Goal: Use online tool/utility

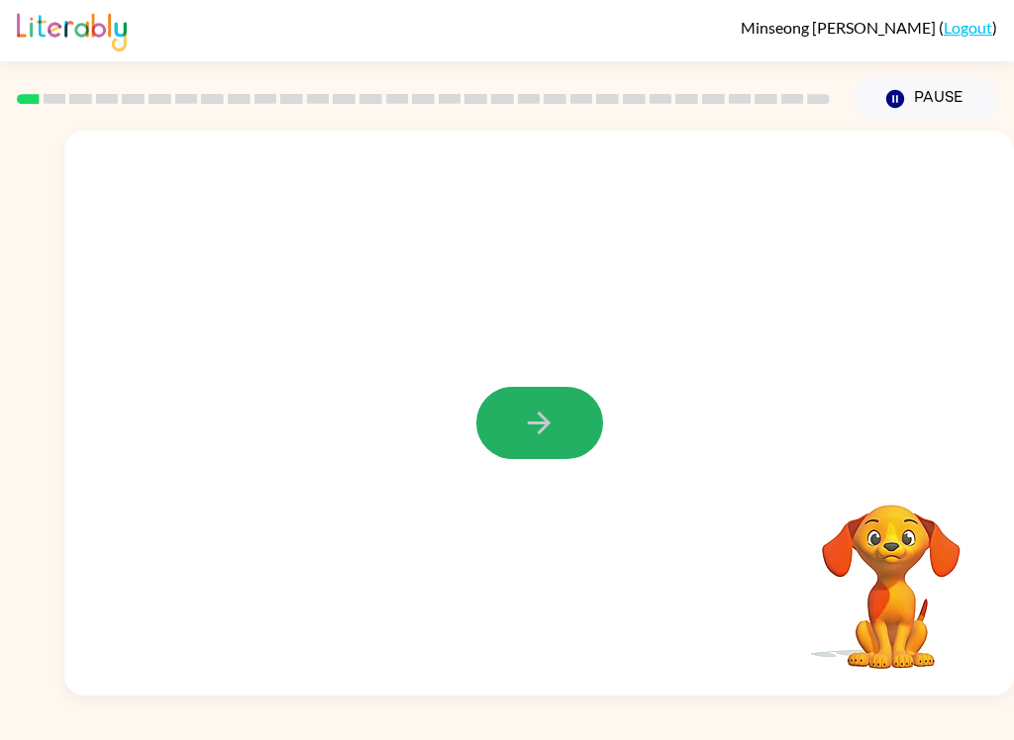
click at [543, 423] on icon "button" at bounding box center [539, 423] width 35 height 35
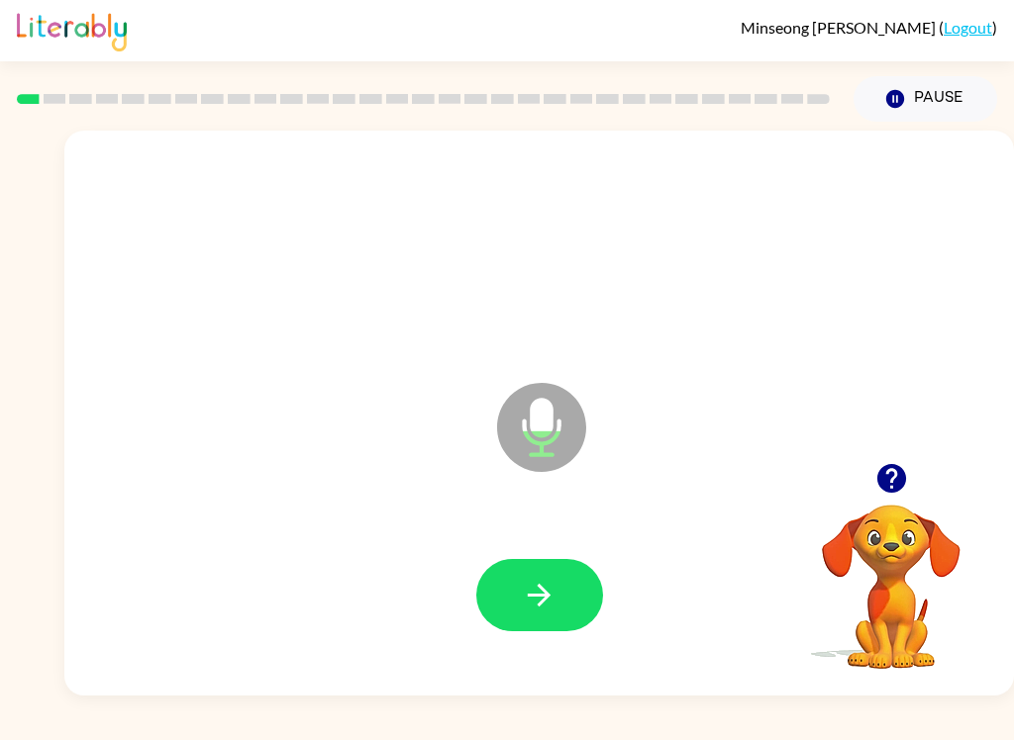
click at [517, 565] on button "button" at bounding box center [539, 595] width 127 height 72
click at [541, 592] on icon "button" at bounding box center [539, 595] width 35 height 35
click at [541, 580] on icon "button" at bounding box center [539, 595] width 35 height 35
click at [536, 603] on icon "button" at bounding box center [539, 595] width 35 height 35
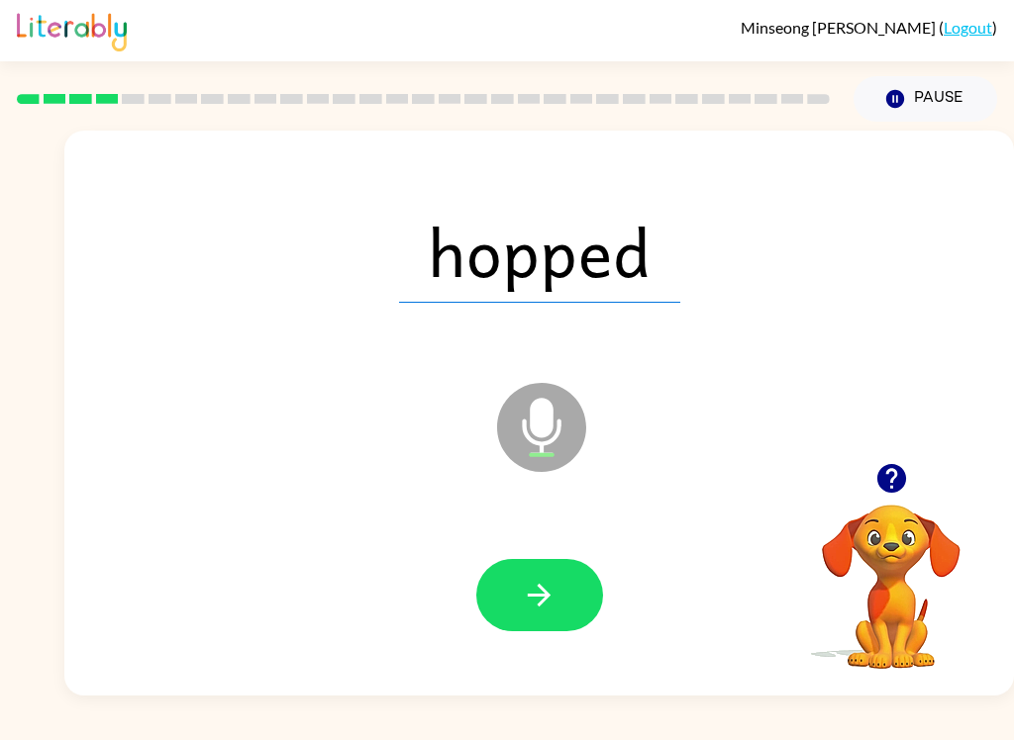
click at [527, 616] on button "button" at bounding box center [539, 595] width 127 height 72
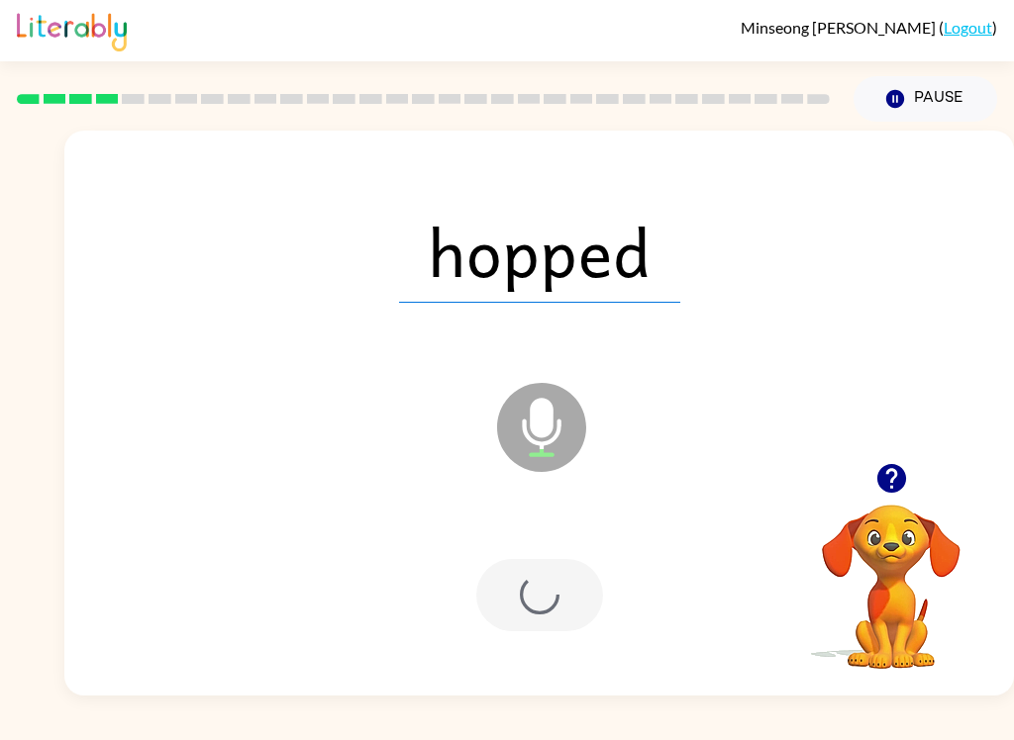
click at [526, 616] on div at bounding box center [539, 595] width 127 height 72
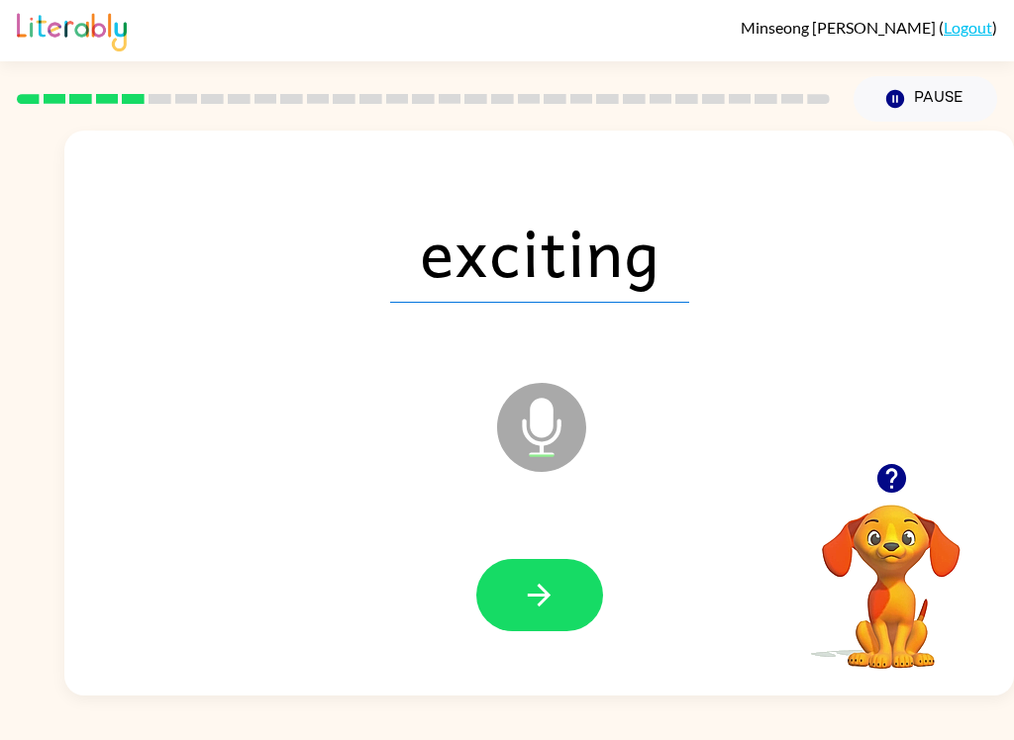
click at [570, 596] on button "button" at bounding box center [539, 595] width 127 height 72
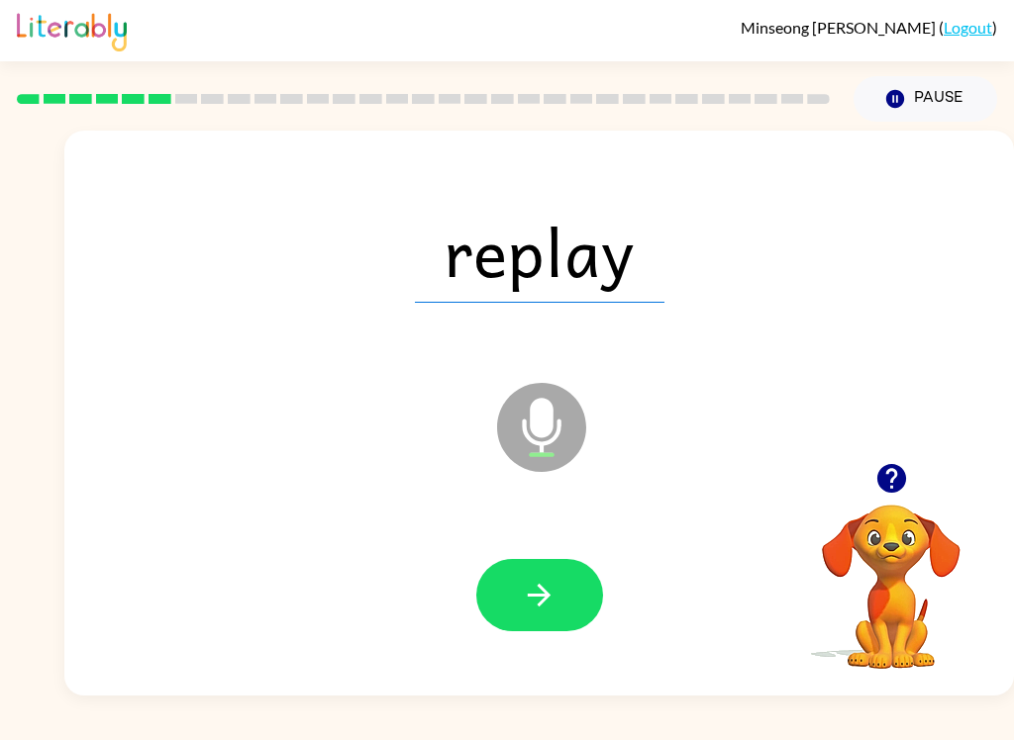
click at [527, 592] on icon "button" at bounding box center [539, 595] width 35 height 35
click at [530, 578] on icon "button" at bounding box center [539, 595] width 35 height 35
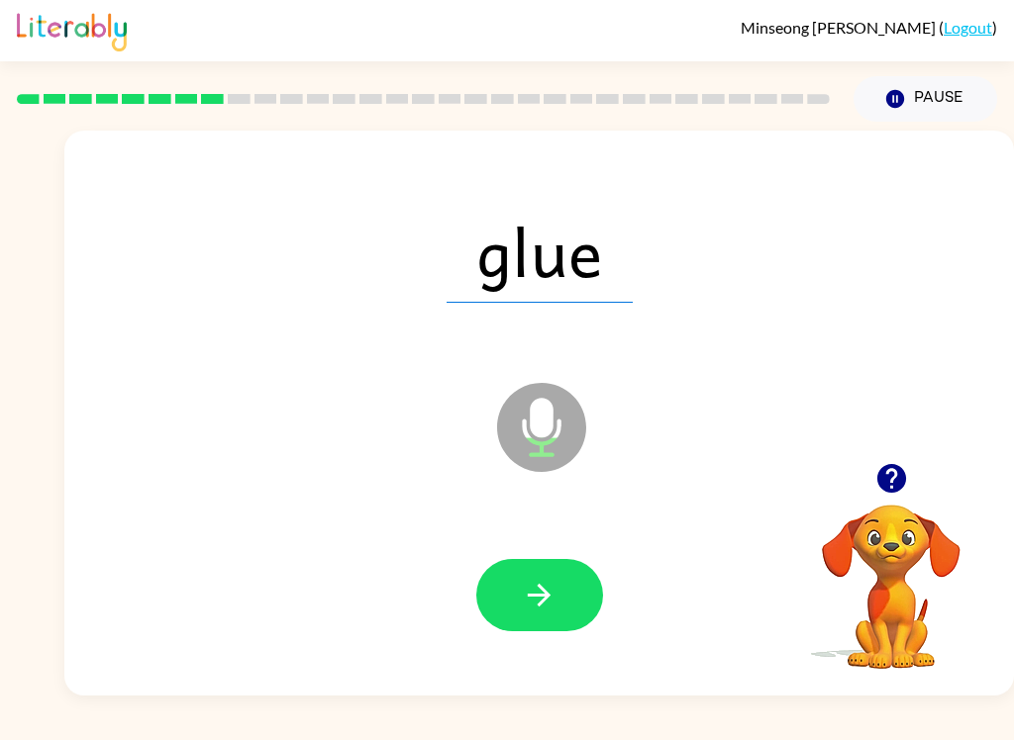
click at [535, 584] on icon "button" at bounding box center [539, 595] width 35 height 35
click at [509, 582] on button "button" at bounding box center [539, 595] width 127 height 72
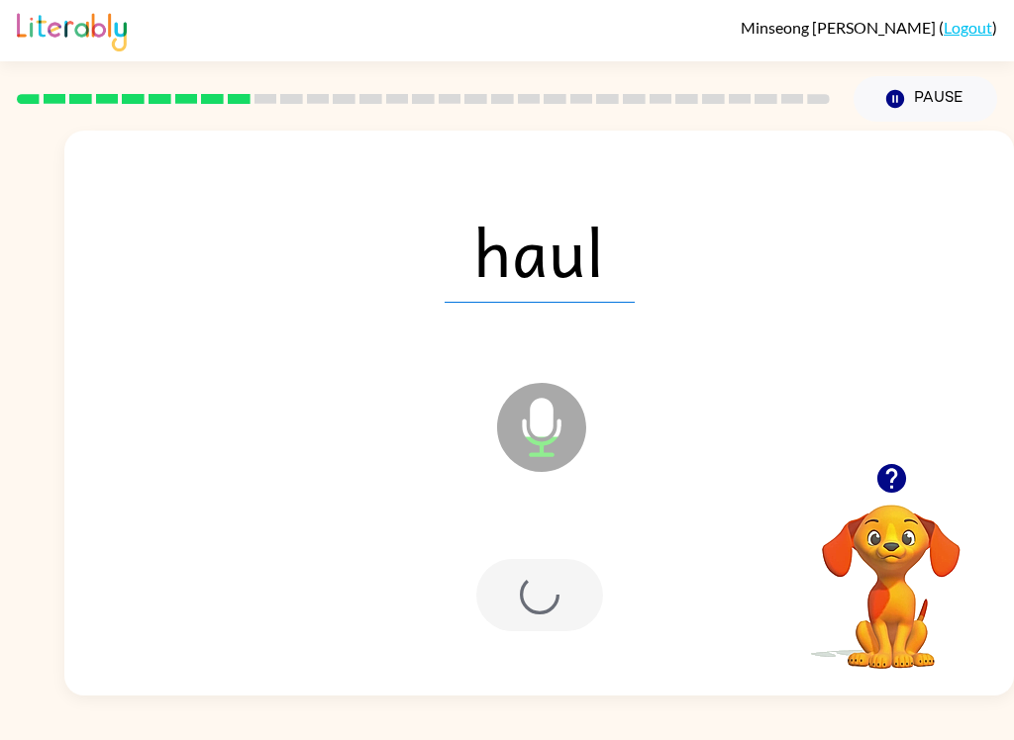
click at [509, 581] on div at bounding box center [539, 595] width 127 height 72
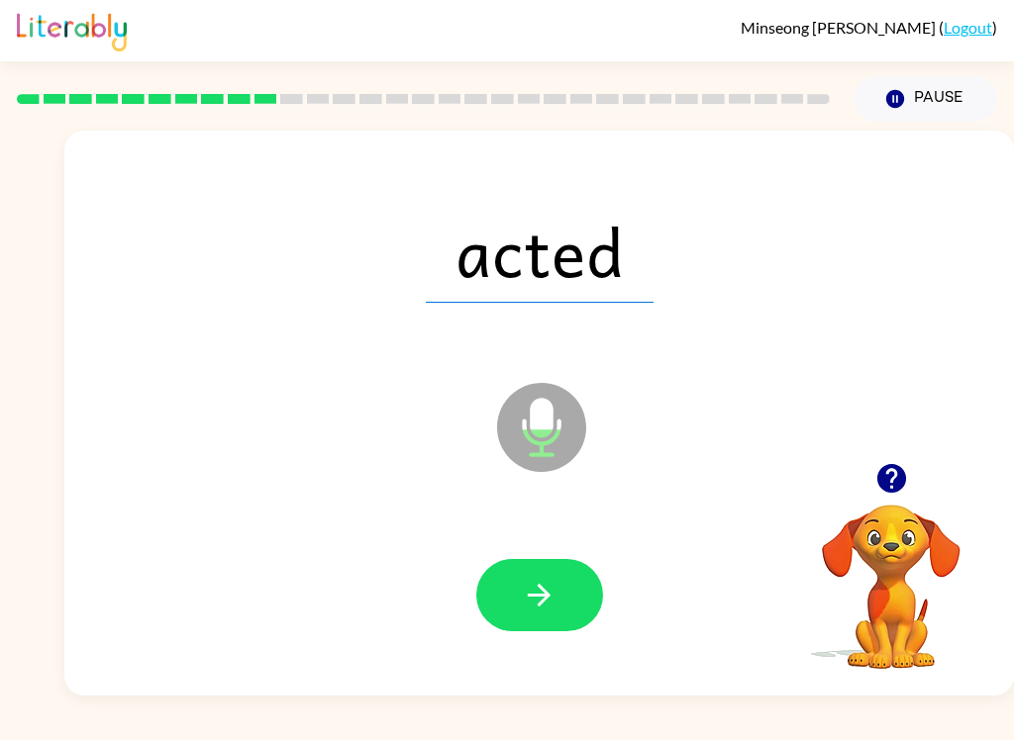
click at [512, 597] on button "button" at bounding box center [539, 595] width 127 height 72
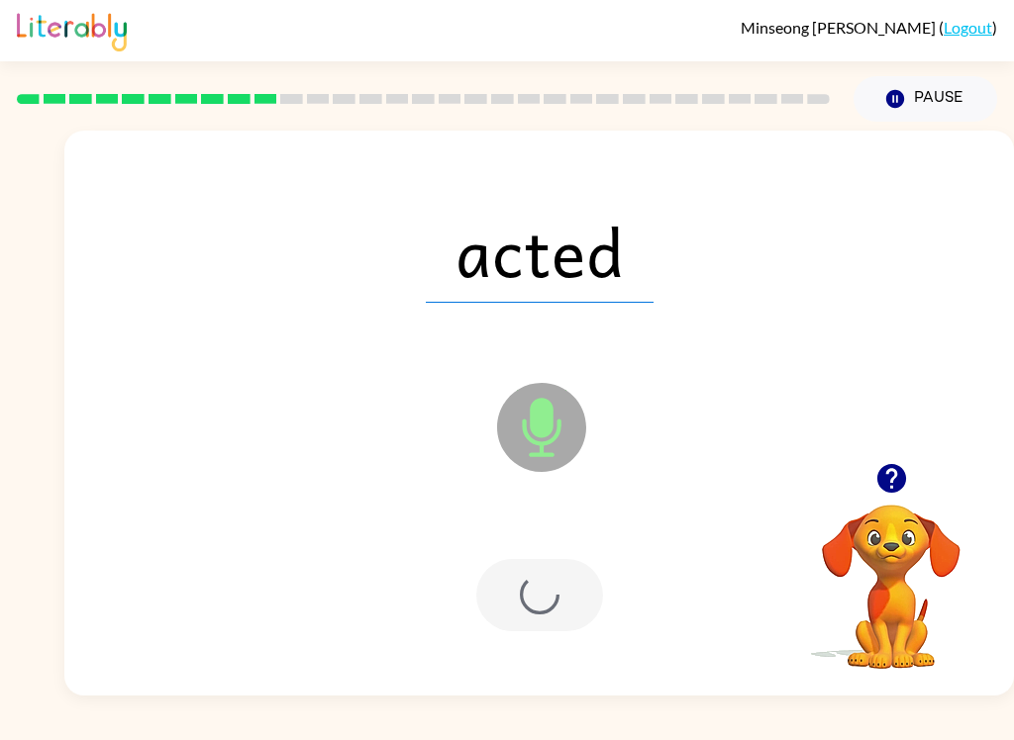
click at [511, 596] on div at bounding box center [539, 595] width 127 height 72
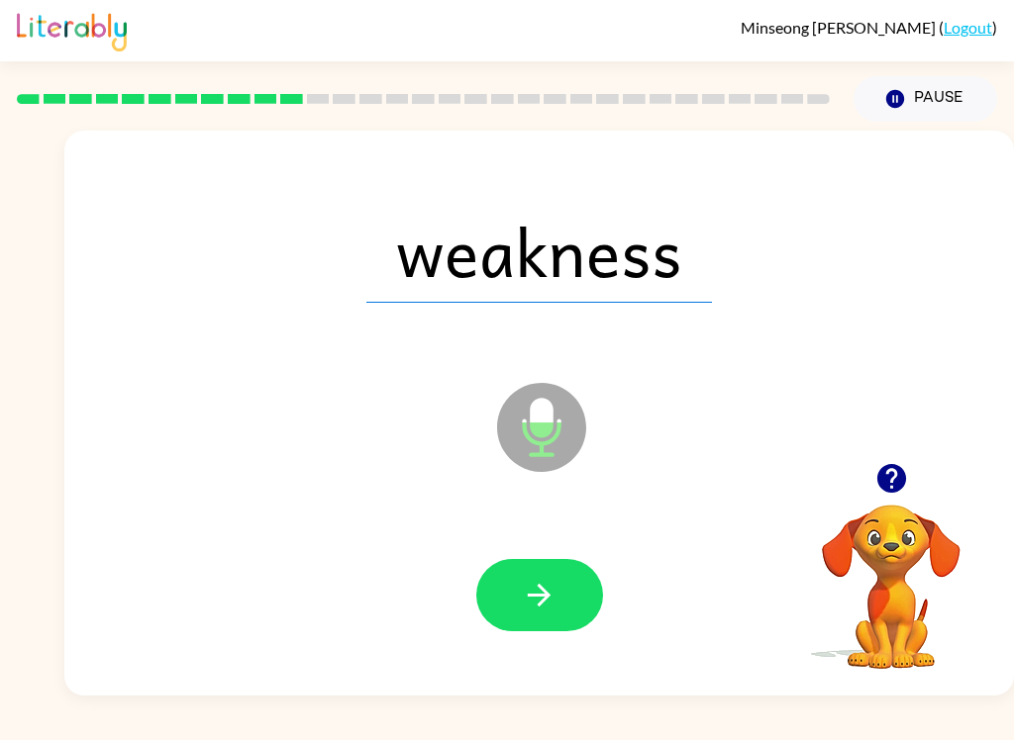
click at [529, 607] on icon "button" at bounding box center [539, 595] width 35 height 35
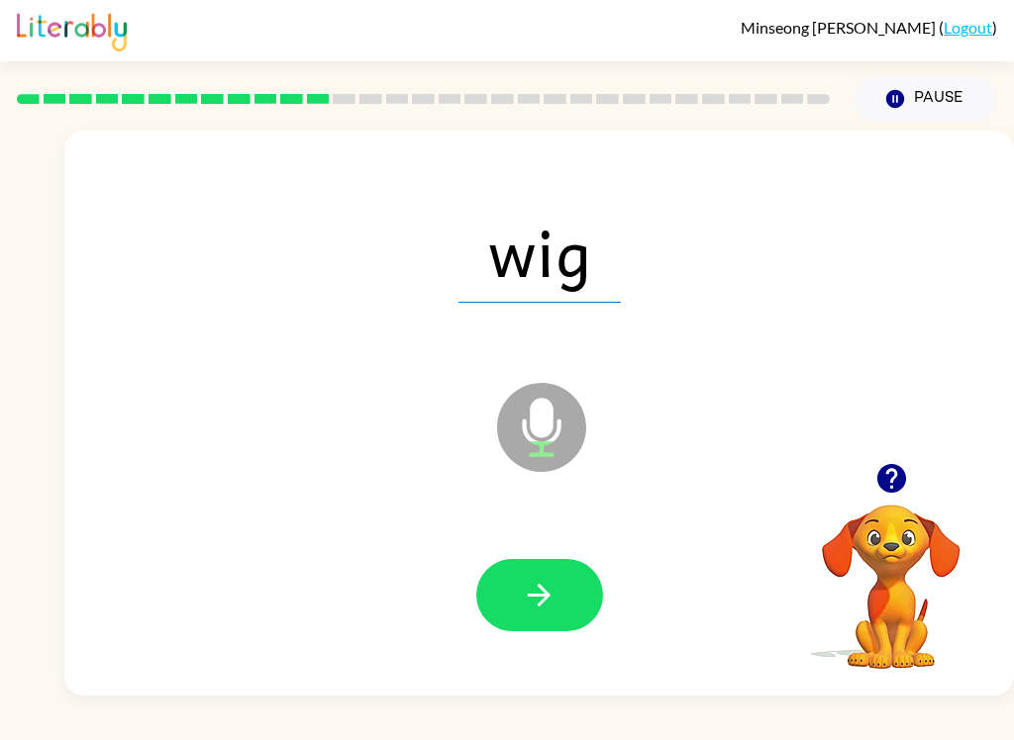
click at [525, 591] on icon "button" at bounding box center [539, 595] width 35 height 35
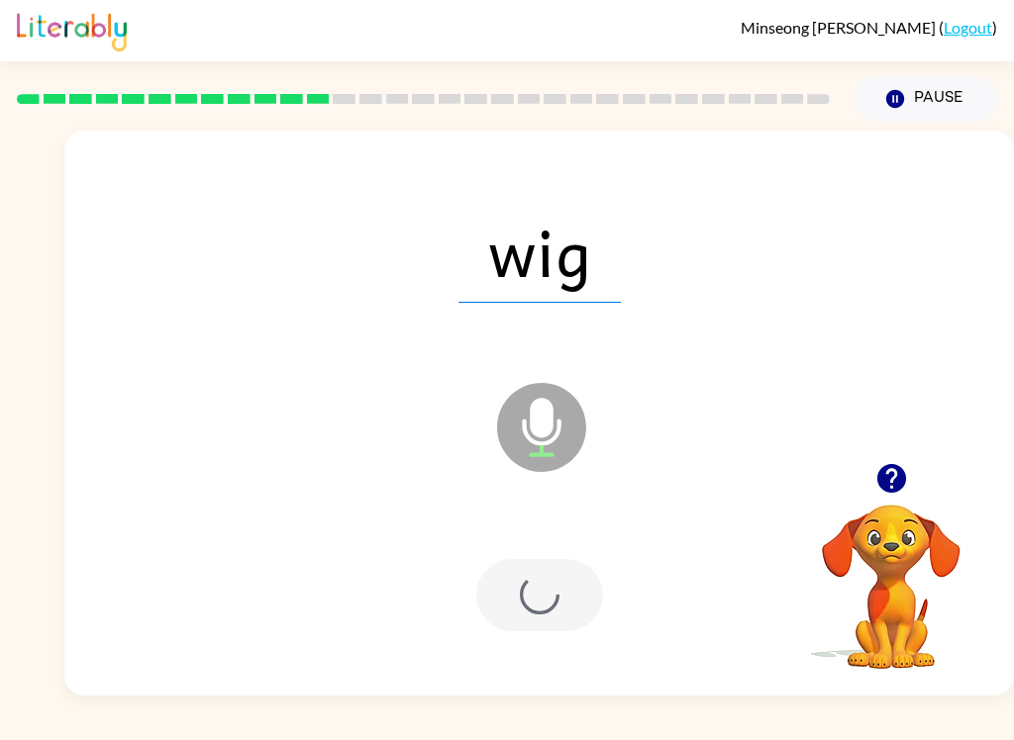
click at [528, 587] on div at bounding box center [539, 595] width 127 height 72
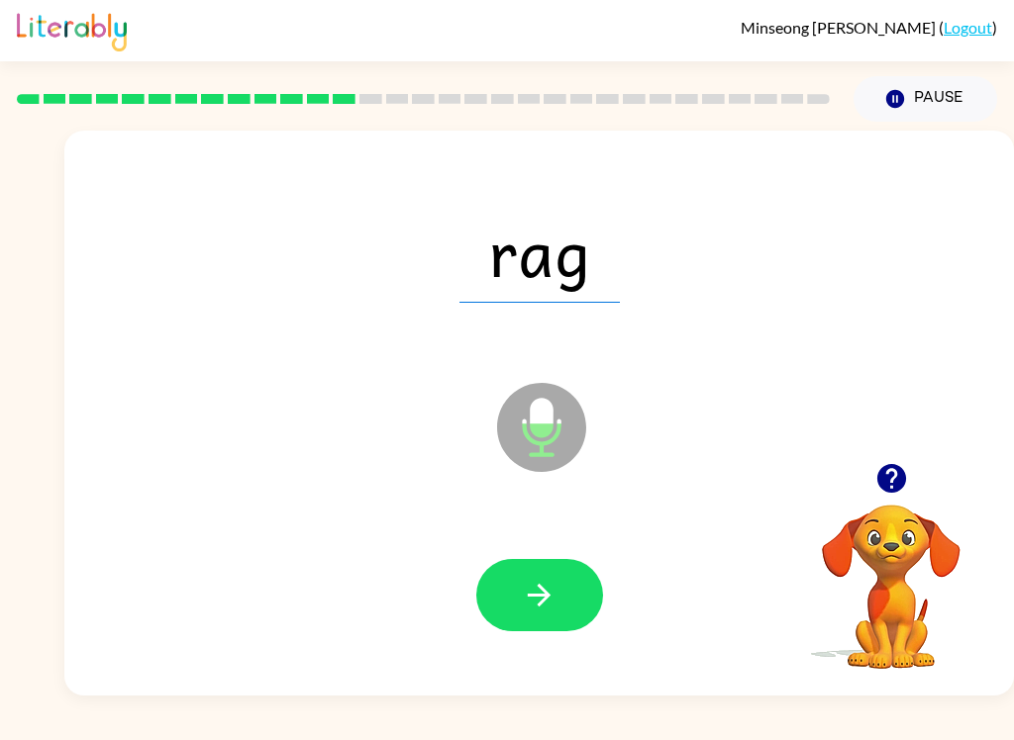
click at [532, 594] on icon "button" at bounding box center [539, 595] width 35 height 35
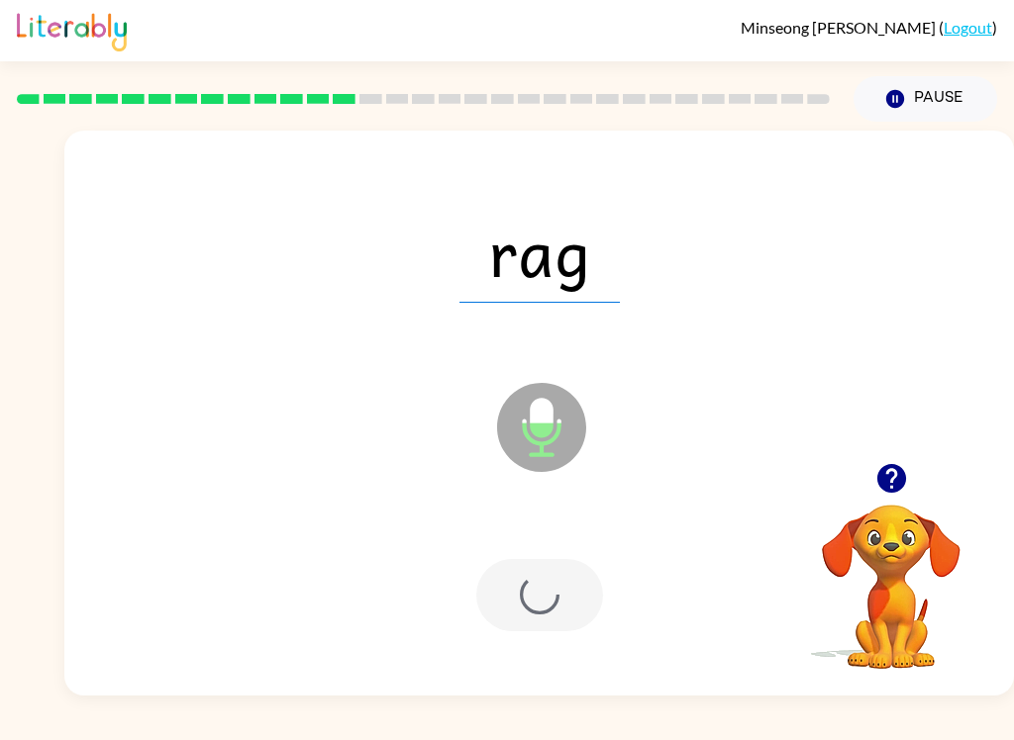
click at [531, 593] on div at bounding box center [539, 595] width 127 height 72
click at [535, 584] on div at bounding box center [539, 595] width 127 height 72
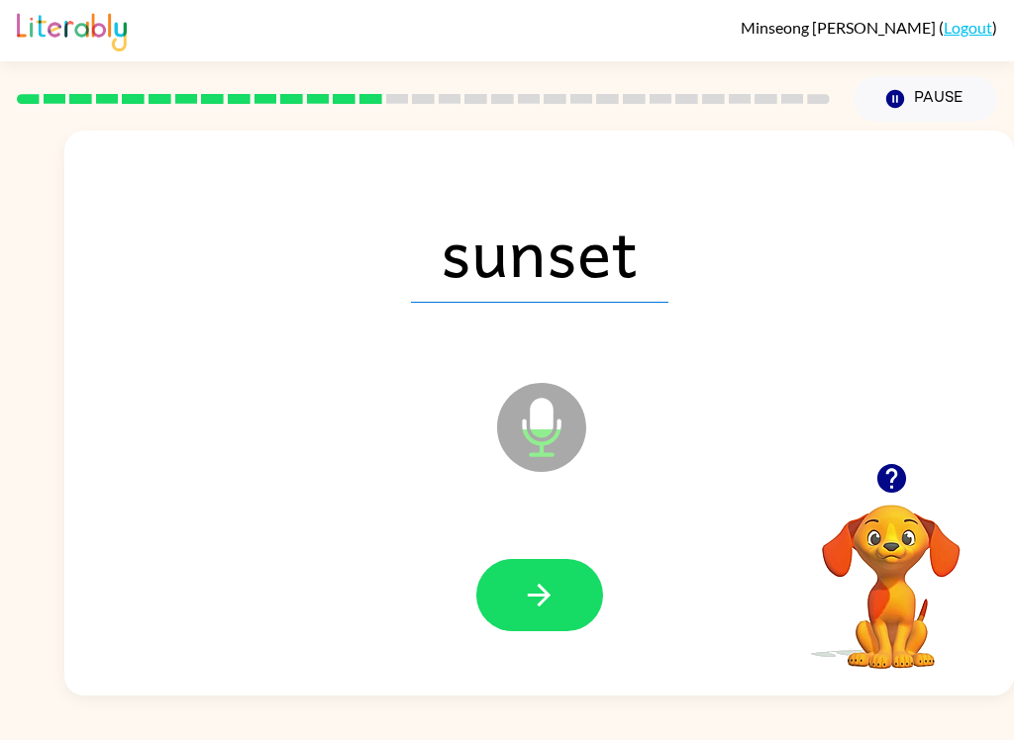
click at [533, 594] on icon "button" at bounding box center [539, 595] width 35 height 35
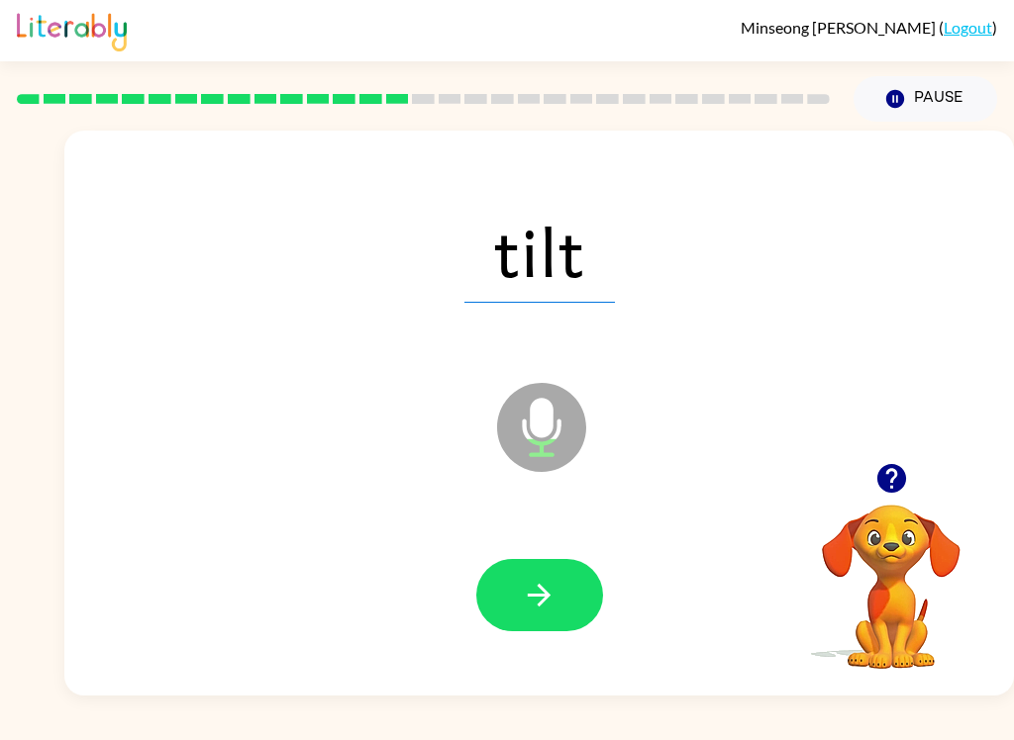
click at [531, 587] on icon "button" at bounding box center [539, 595] width 35 height 35
click at [525, 601] on icon "button" at bounding box center [539, 595] width 35 height 35
click at [537, 572] on button "button" at bounding box center [539, 595] width 127 height 72
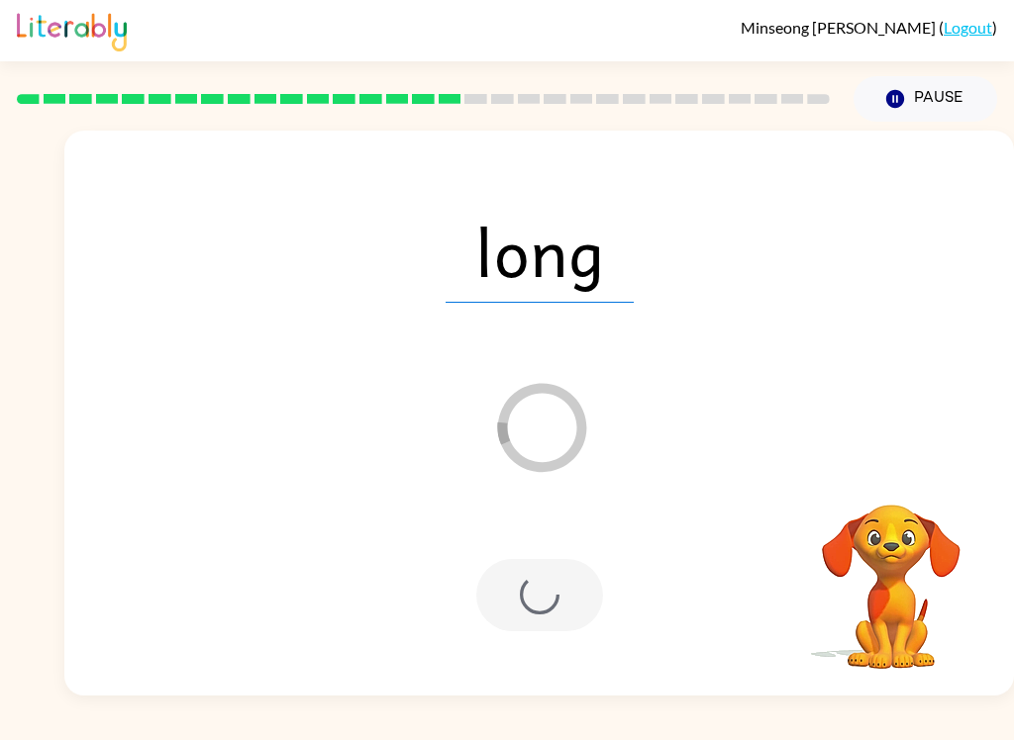
click at [541, 610] on div at bounding box center [539, 595] width 127 height 72
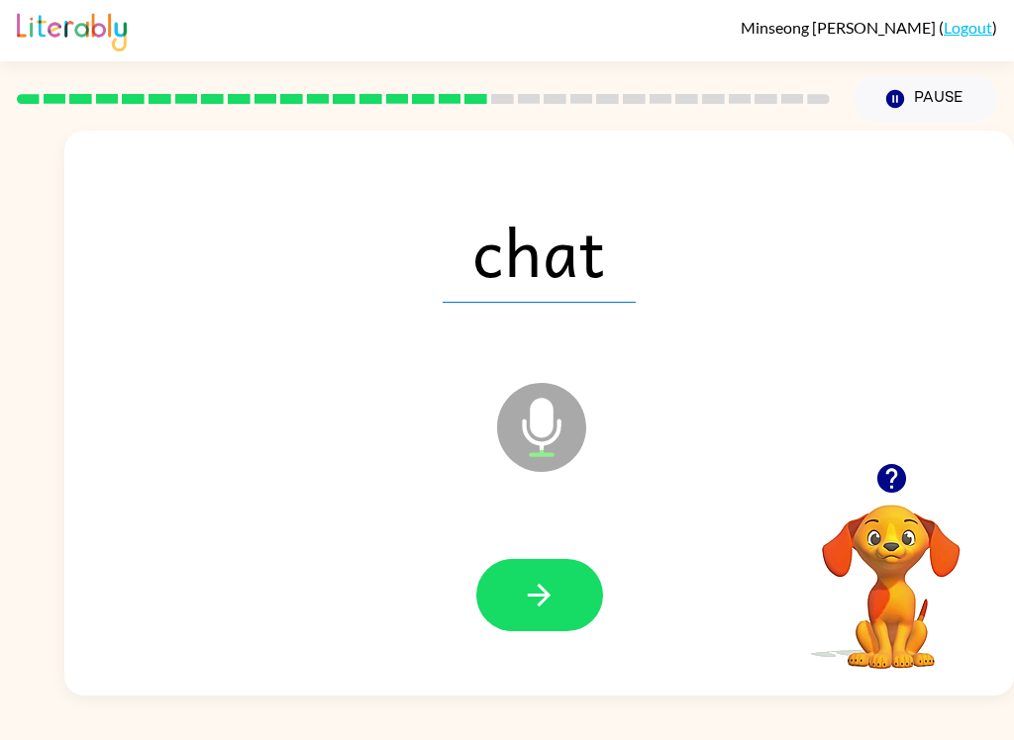
click at [519, 585] on button "button" at bounding box center [539, 595] width 127 height 72
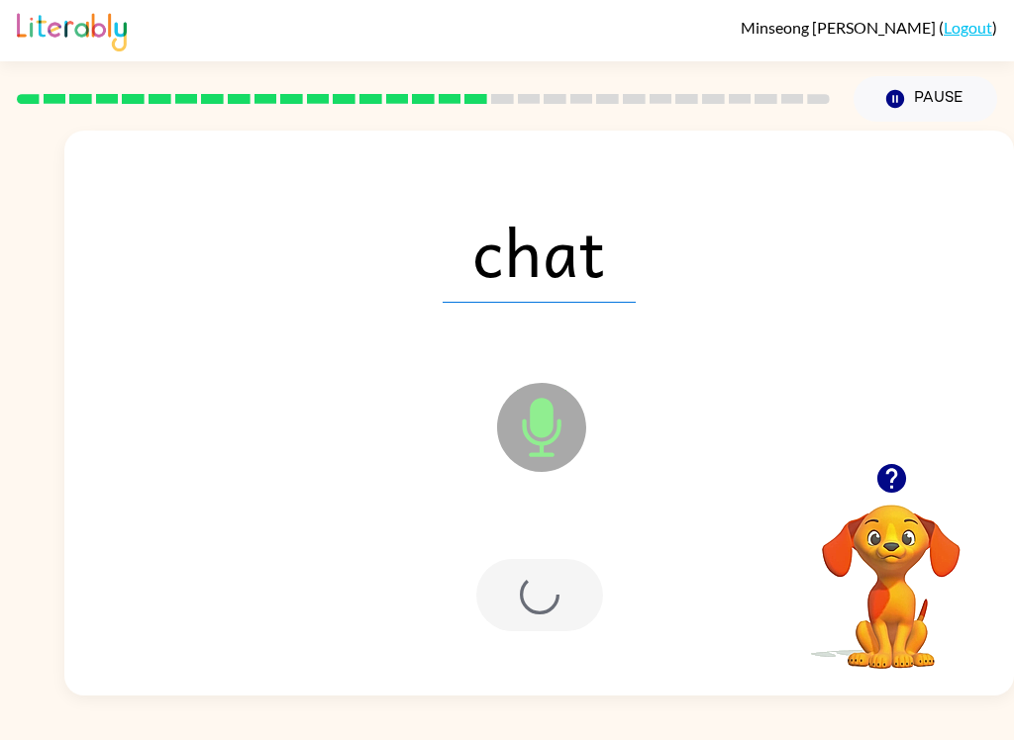
click at [519, 585] on div at bounding box center [539, 595] width 127 height 72
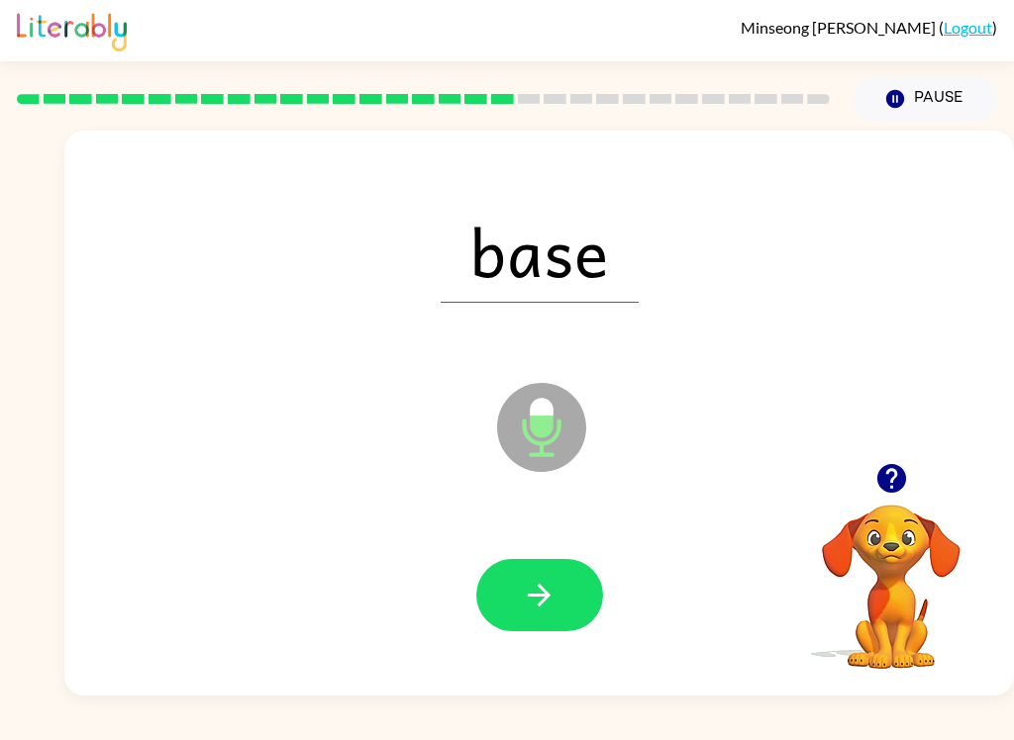
click at [524, 583] on icon "button" at bounding box center [539, 595] width 35 height 35
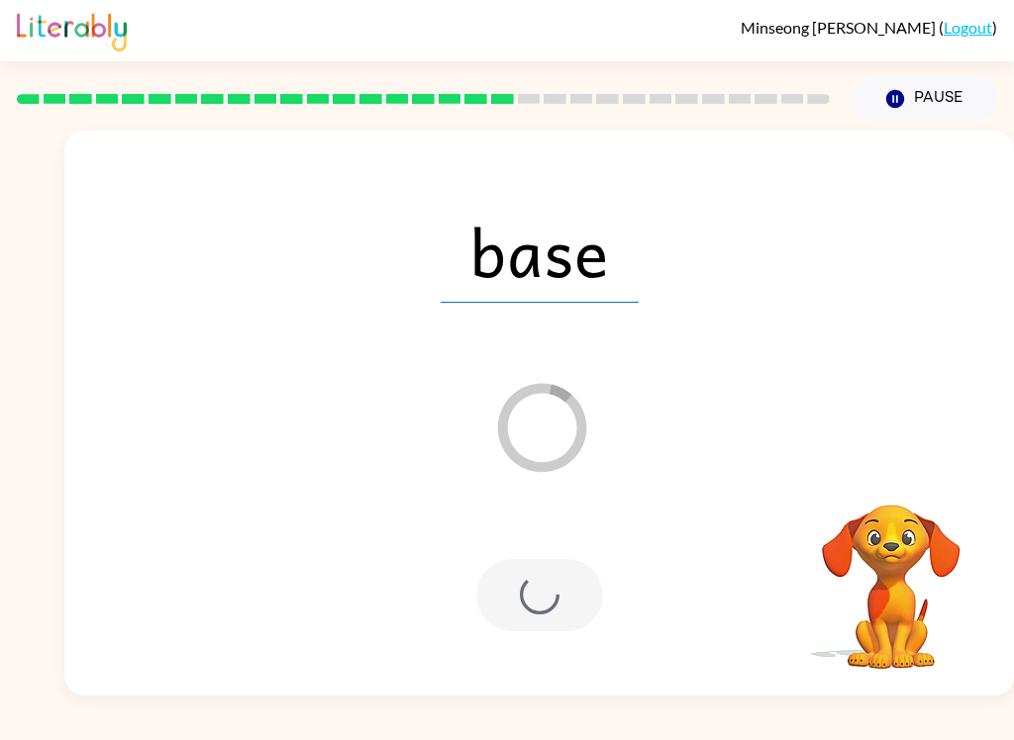
click at [502, 586] on div at bounding box center [539, 595] width 127 height 72
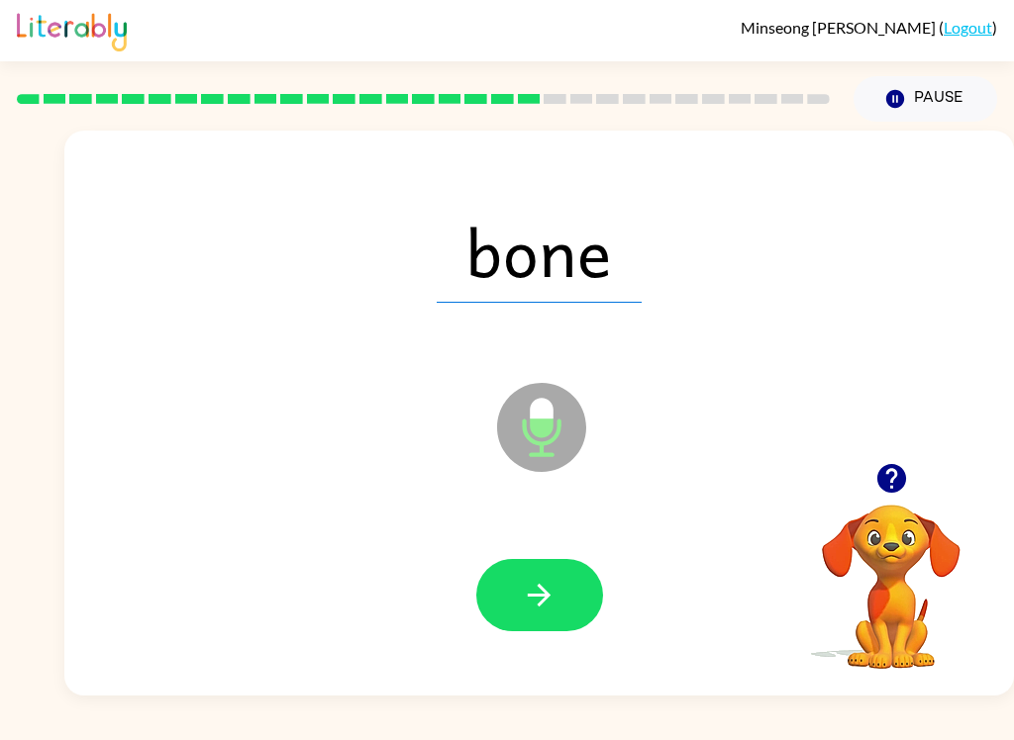
click at [531, 551] on div at bounding box center [539, 596] width 910 height 162
click at [520, 579] on button "button" at bounding box center [539, 595] width 127 height 72
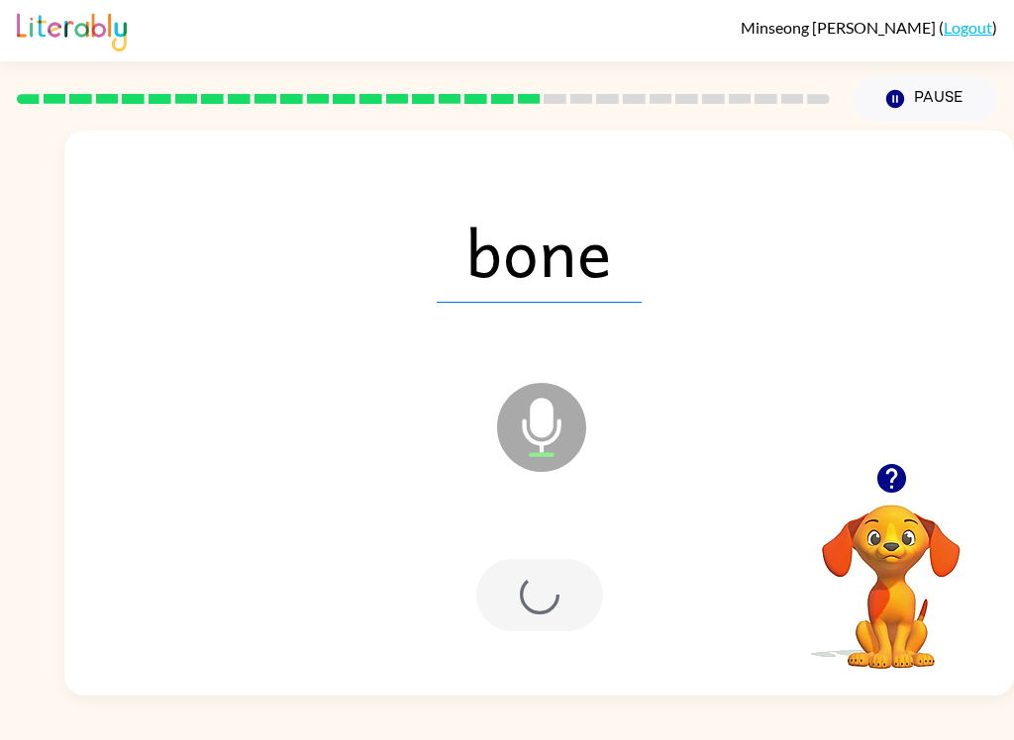
click at [520, 578] on div at bounding box center [539, 595] width 127 height 72
click at [528, 606] on div at bounding box center [539, 595] width 127 height 72
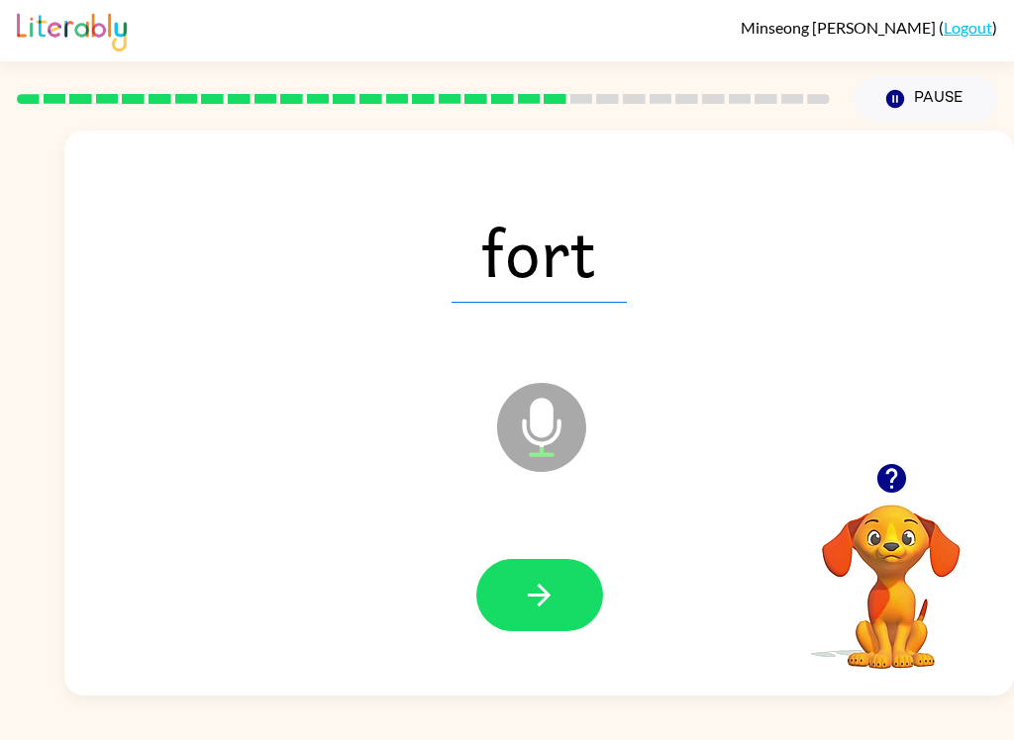
click at [535, 597] on icon "button" at bounding box center [539, 595] width 23 height 23
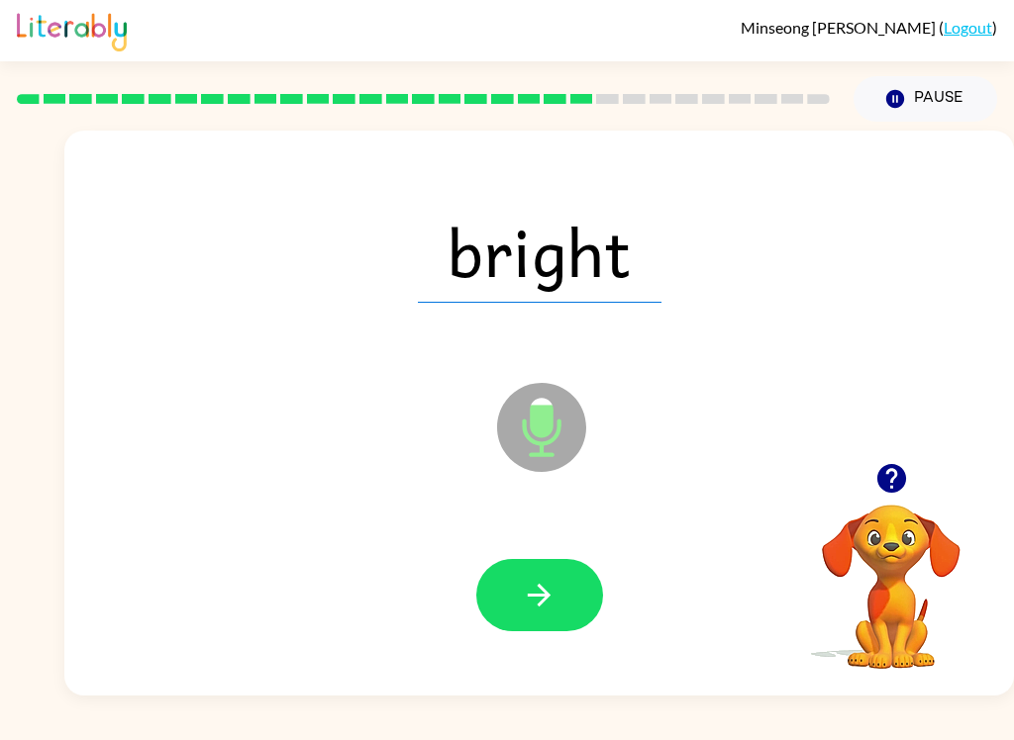
click at [527, 588] on icon "button" at bounding box center [539, 595] width 35 height 35
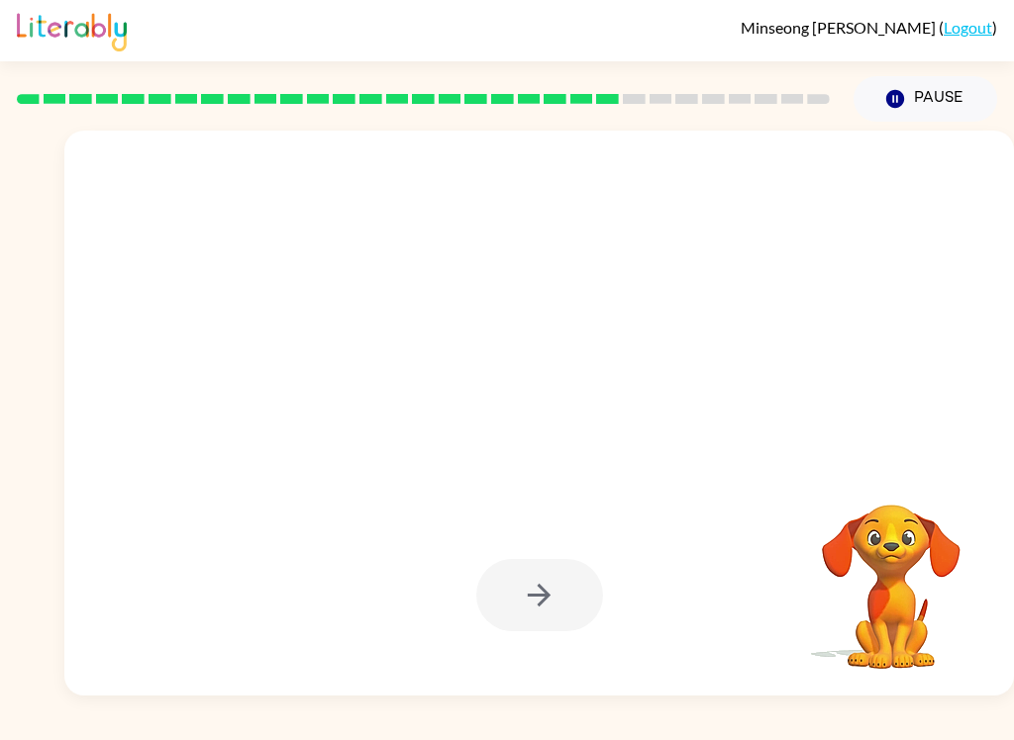
click at [482, 523] on div at bounding box center [539, 596] width 910 height 162
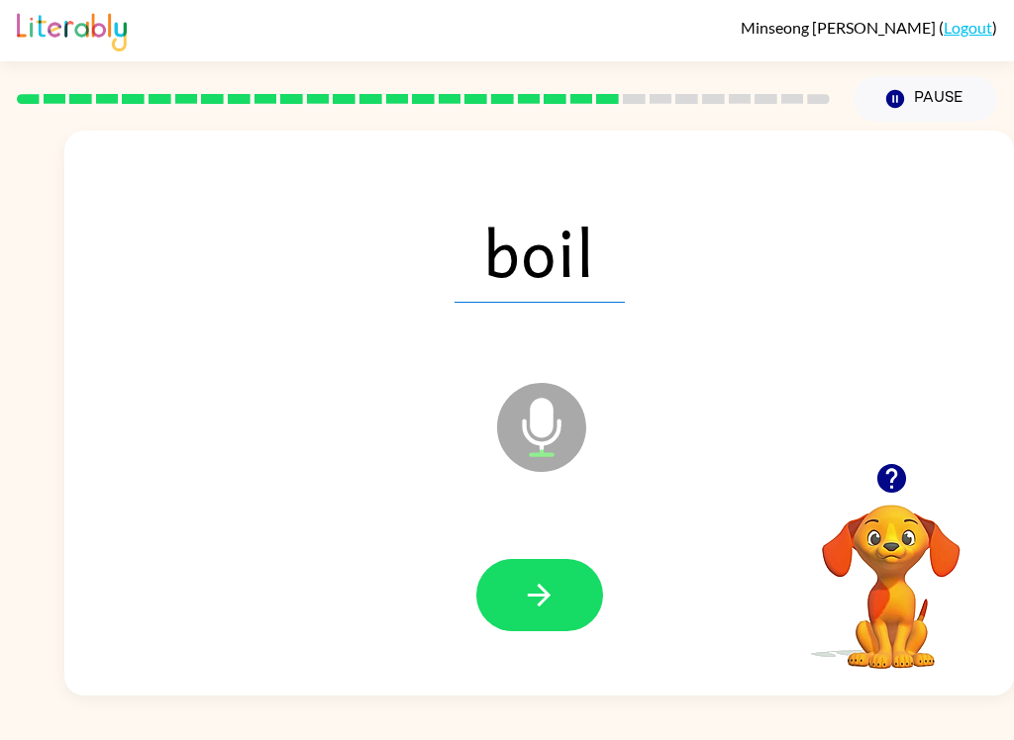
click at [549, 572] on button "button" at bounding box center [539, 595] width 127 height 72
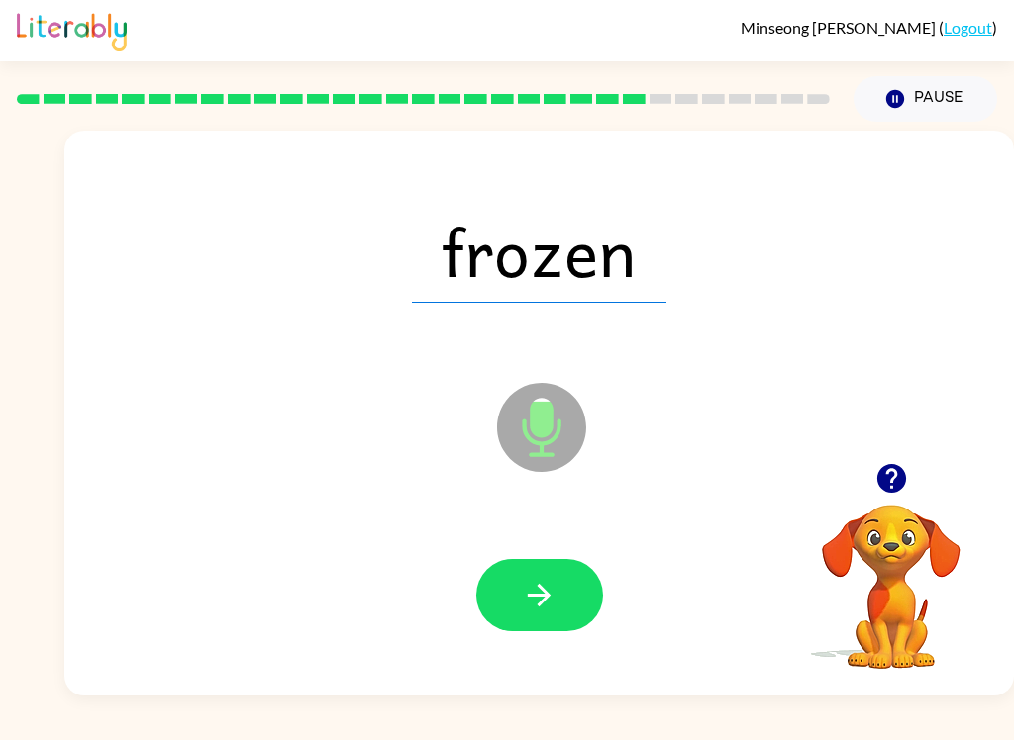
click at [521, 590] on button "button" at bounding box center [539, 595] width 127 height 72
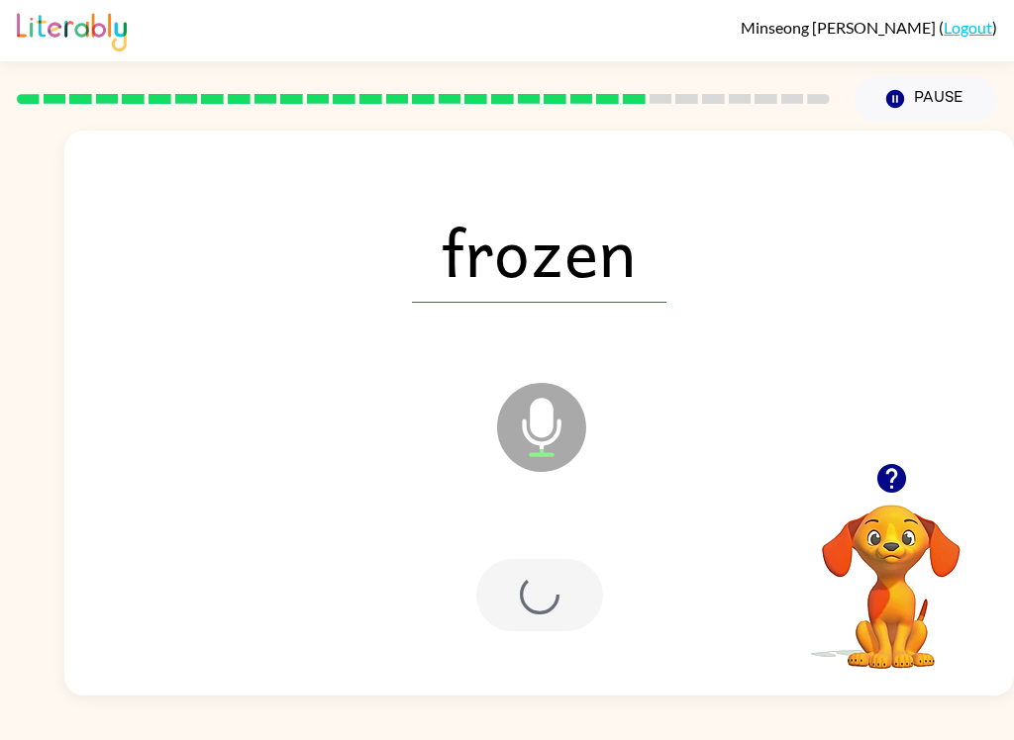
click at [522, 589] on div at bounding box center [539, 595] width 127 height 72
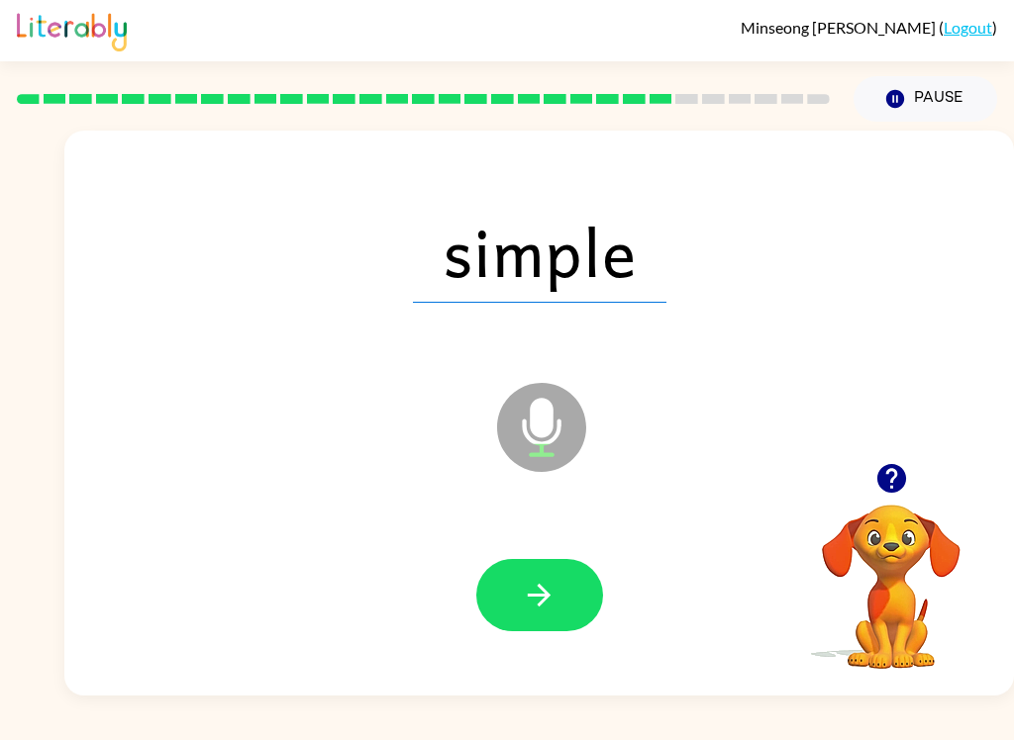
click at [523, 582] on icon "button" at bounding box center [539, 595] width 35 height 35
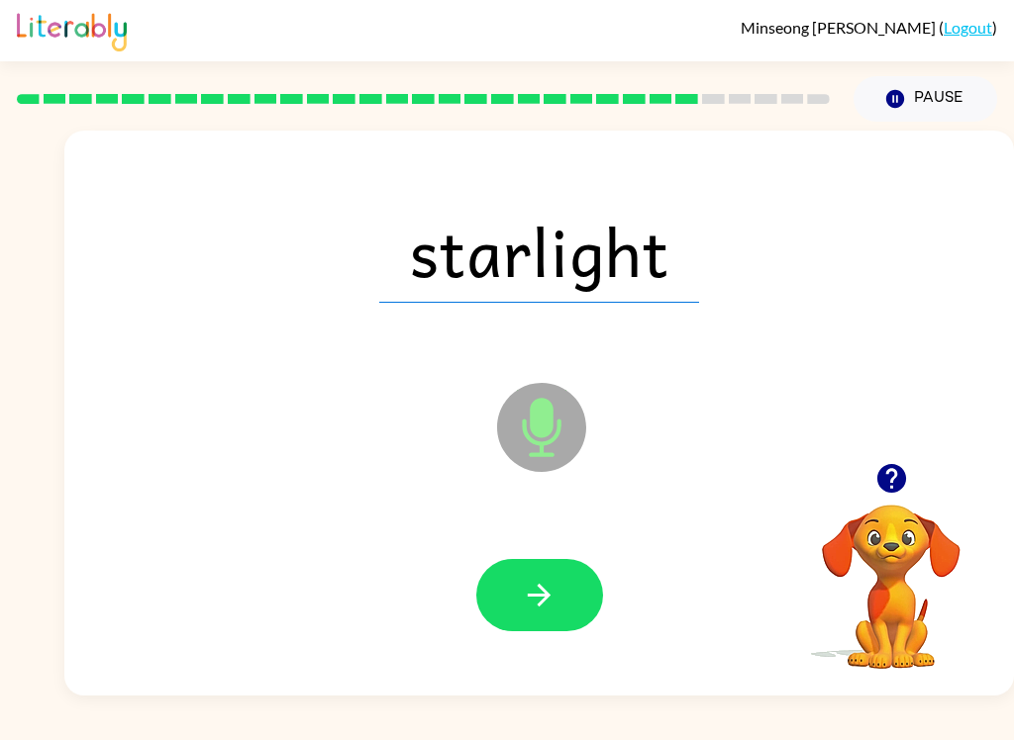
click at [531, 599] on icon "button" at bounding box center [539, 595] width 35 height 35
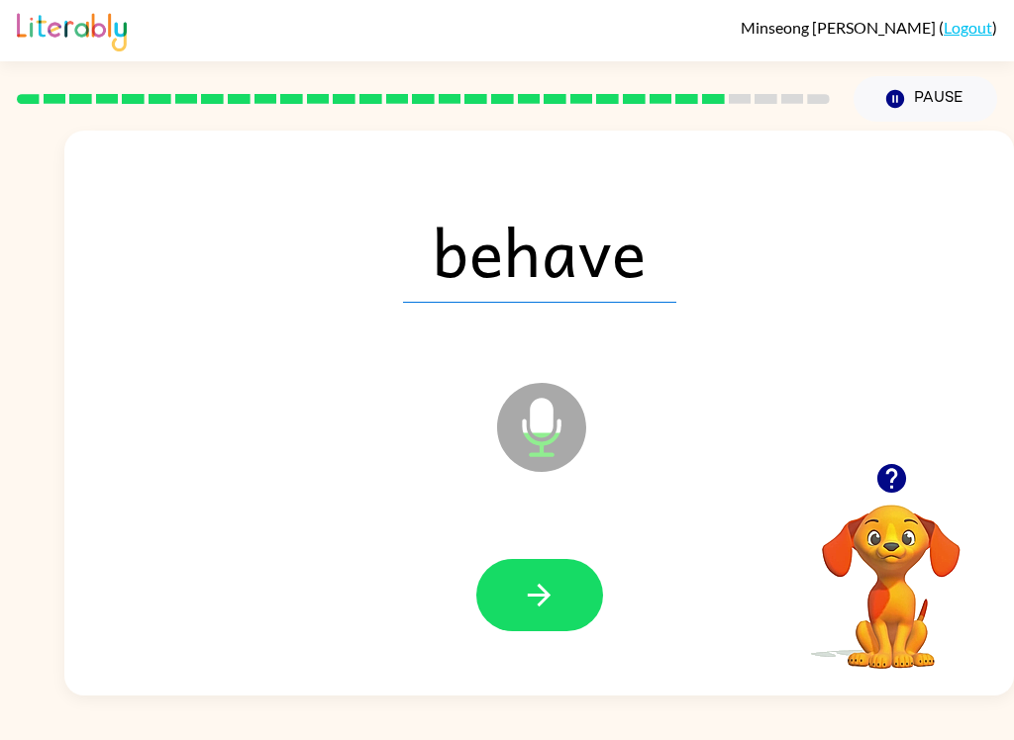
click at [534, 580] on icon "button" at bounding box center [539, 595] width 35 height 35
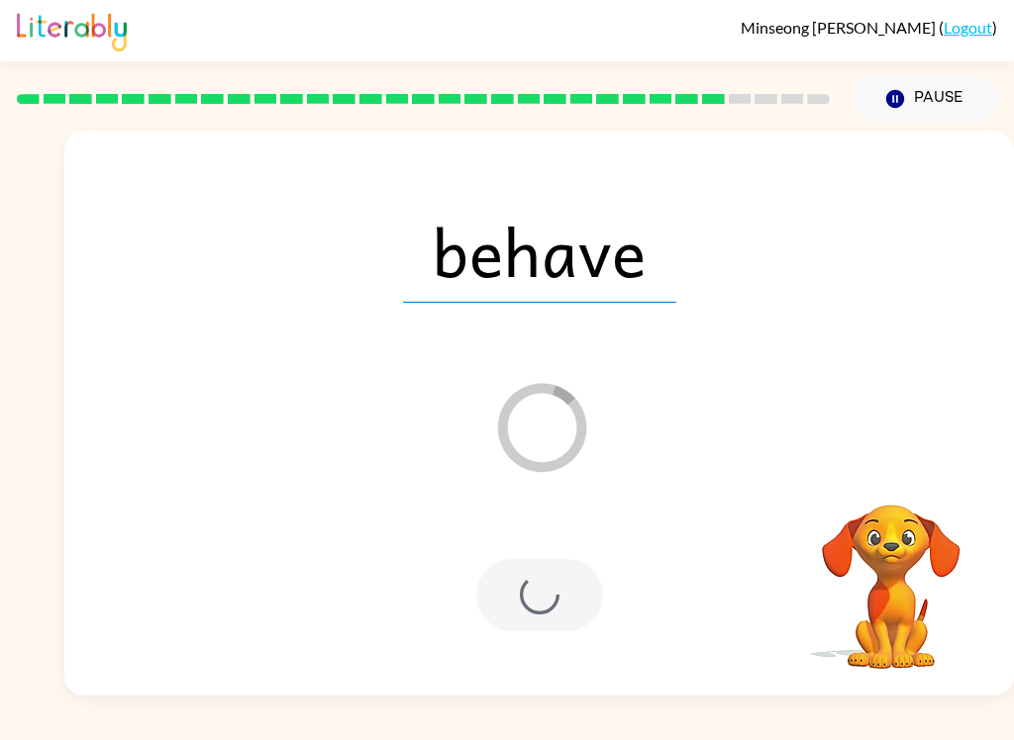
click at [541, 581] on div at bounding box center [539, 595] width 127 height 72
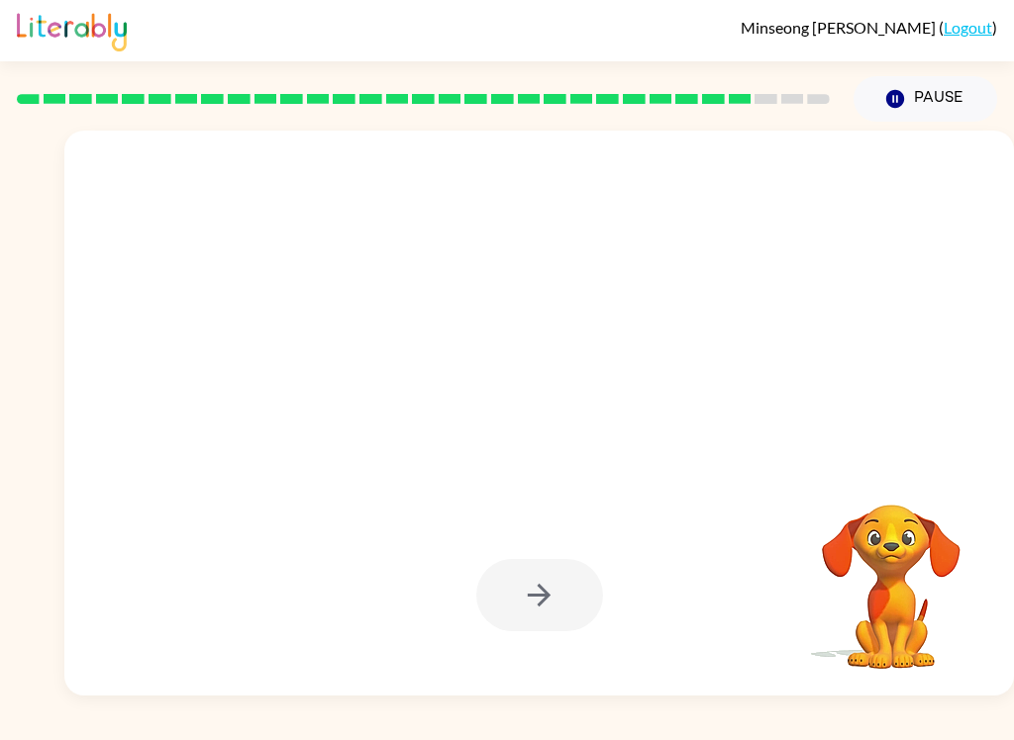
click at [512, 574] on div at bounding box center [539, 595] width 127 height 72
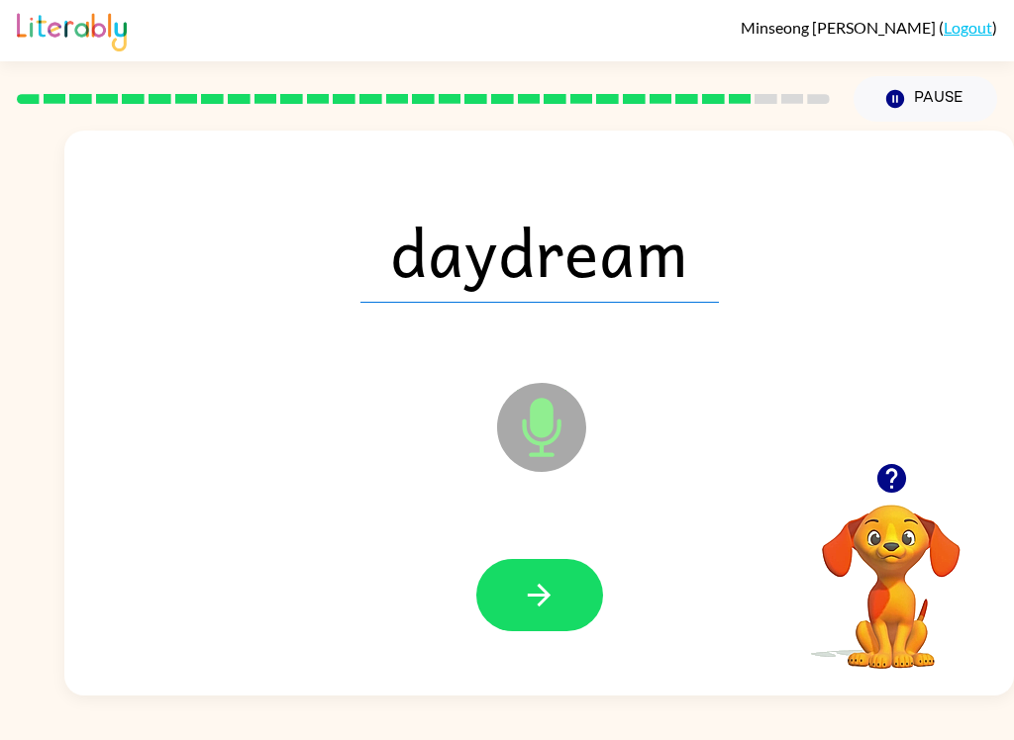
click at [532, 567] on button "button" at bounding box center [539, 595] width 127 height 72
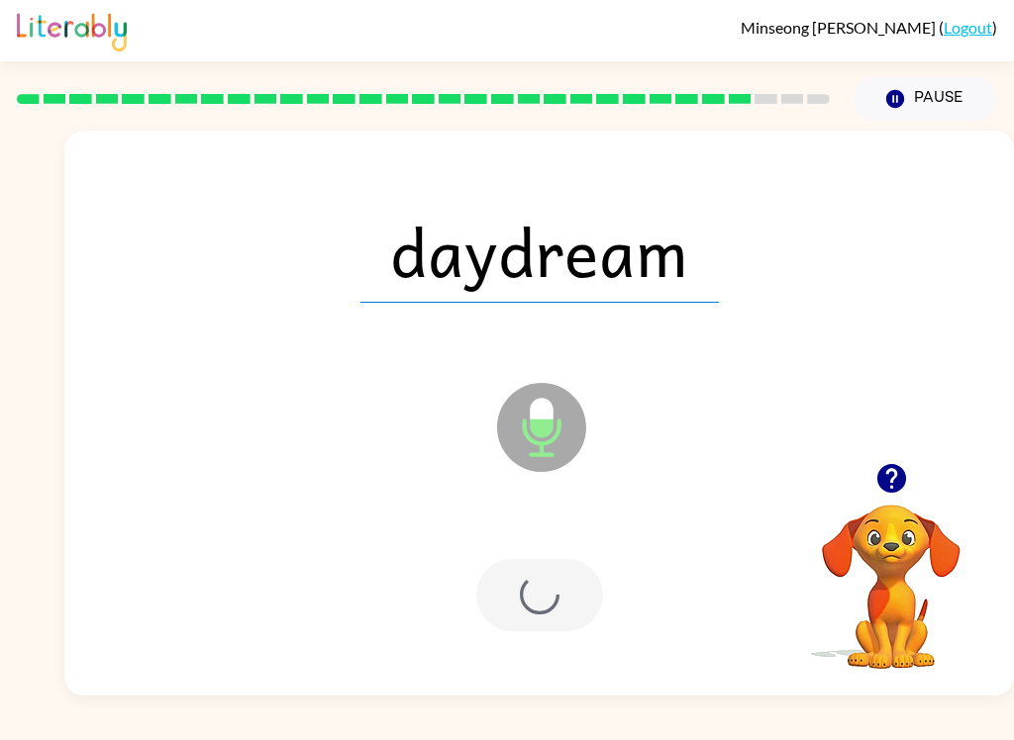
click at [527, 590] on div at bounding box center [539, 595] width 127 height 72
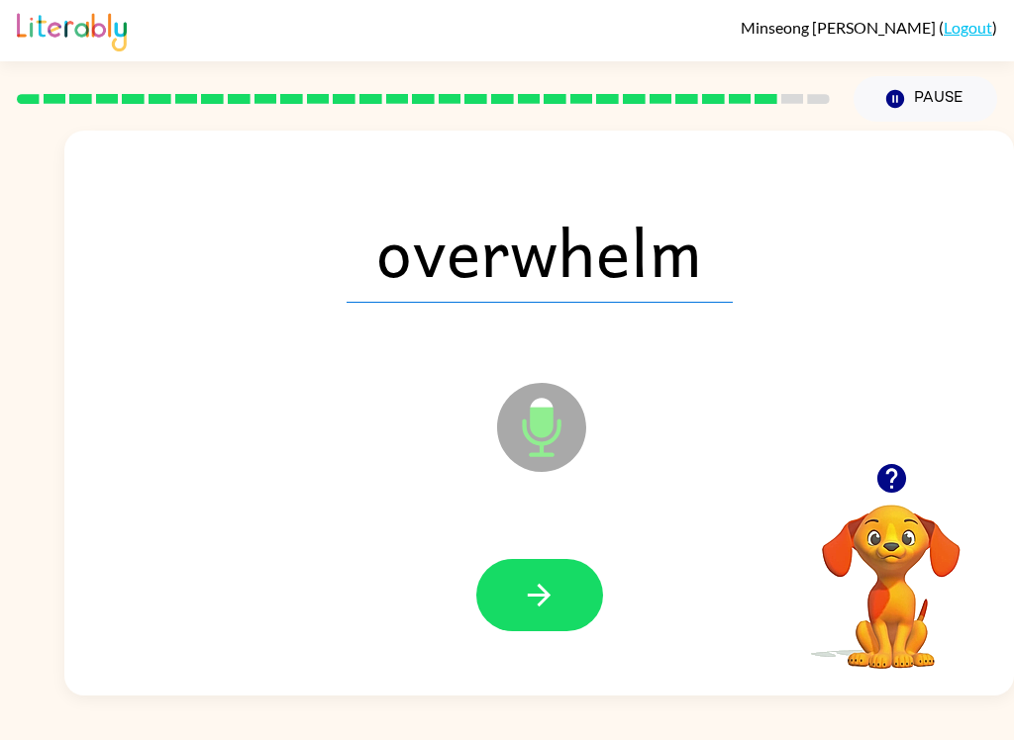
click at [523, 606] on icon "button" at bounding box center [539, 595] width 35 height 35
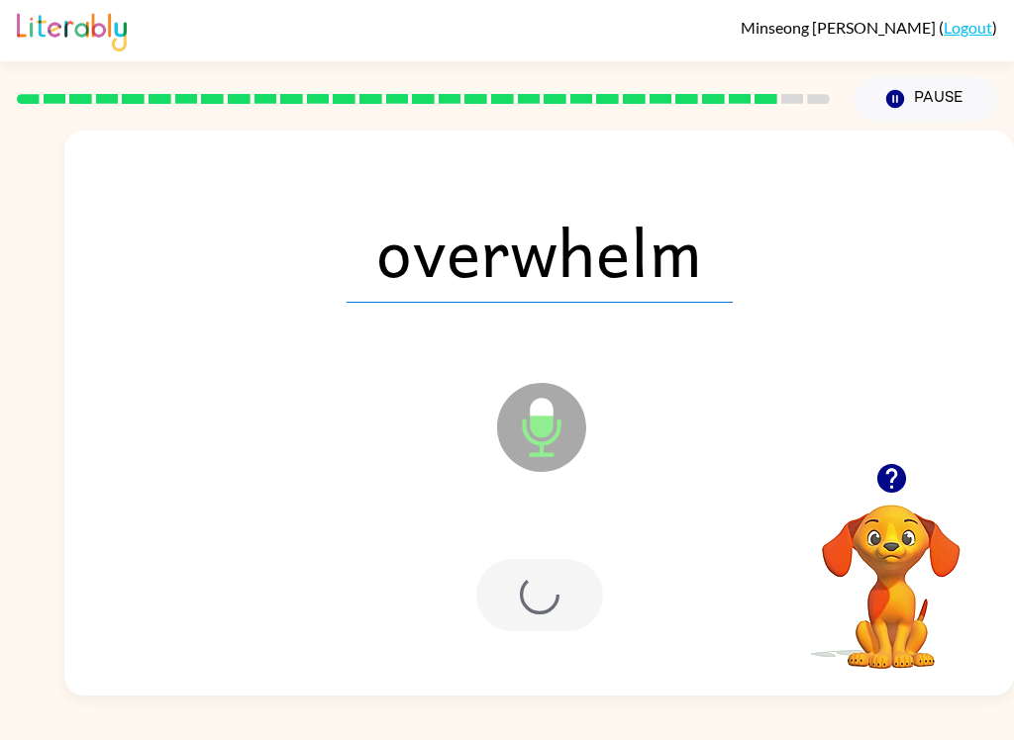
click at [523, 606] on div at bounding box center [539, 595] width 127 height 72
click at [521, 610] on div at bounding box center [539, 595] width 127 height 72
click at [520, 610] on div at bounding box center [539, 595] width 127 height 72
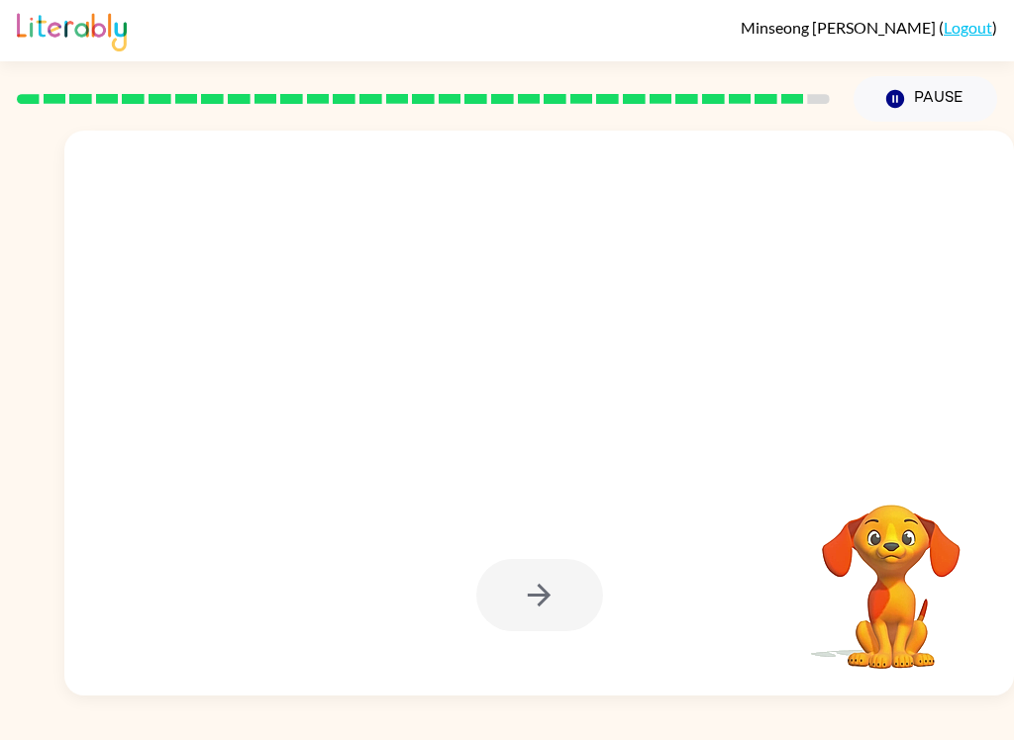
click at [516, 594] on div at bounding box center [539, 595] width 127 height 72
click at [515, 593] on div at bounding box center [539, 595] width 127 height 72
click at [509, 614] on div at bounding box center [539, 595] width 127 height 72
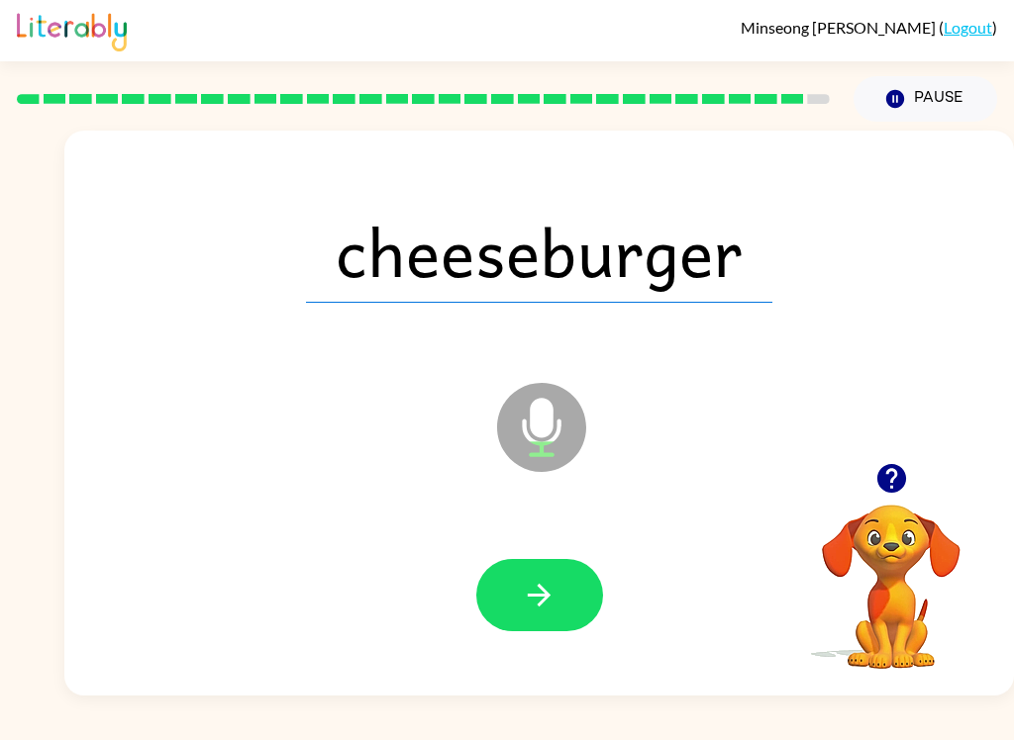
click at [537, 576] on button "button" at bounding box center [539, 595] width 127 height 72
